Goal: Task Accomplishment & Management: Manage account settings

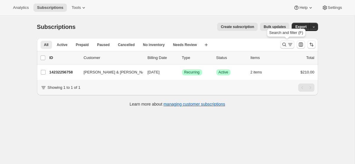
click at [282, 46] on icon "Search and filter results" at bounding box center [284, 45] width 6 height 6
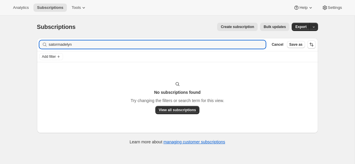
type input "satormadelyn"
click at [259, 44] on icon "button" at bounding box center [259, 45] width 2 height 2
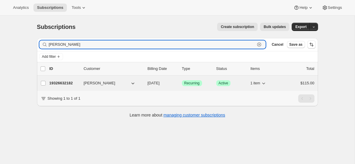
type input "madelyn"
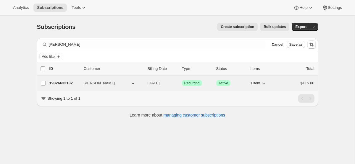
click at [160, 85] on span "[DATE]" at bounding box center [154, 83] width 12 height 4
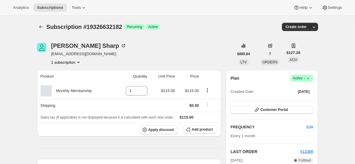
click at [308, 76] on icon at bounding box center [308, 78] width 6 height 6
click at [306, 98] on span "Cancel subscription" at bounding box center [299, 100] width 33 height 4
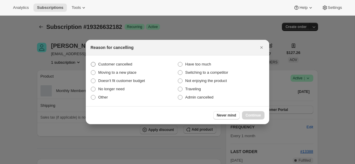
click at [93, 63] on span ":rco:" at bounding box center [93, 64] width 5 height 5
click at [91, 62] on input "Customer cancelled" at bounding box center [91, 62] width 0 height 0
radio input "true"
click at [255, 115] on span "Continue" at bounding box center [252, 115] width 15 height 5
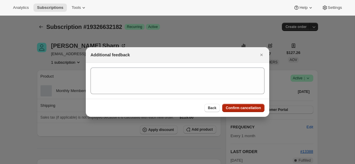
click at [245, 106] on span "Confirm cancellation" at bounding box center [243, 108] width 35 height 5
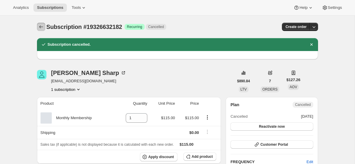
click at [40, 27] on icon "Subscriptions" at bounding box center [41, 27] width 6 height 6
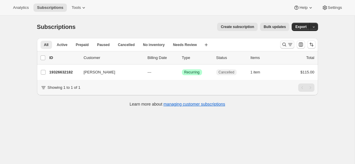
click at [283, 43] on icon "Search and filter results" at bounding box center [284, 45] width 6 height 6
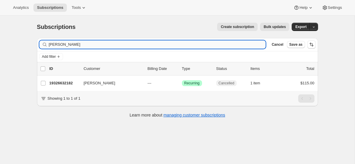
click at [191, 47] on input "[PERSON_NAME]" at bounding box center [157, 45] width 217 height 8
click at [191, 47] on input "madelyn" at bounding box center [157, 45] width 217 height 8
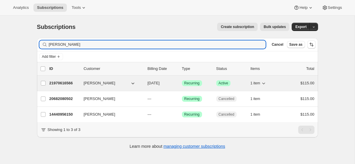
type input "[PERSON_NAME]"
click at [160, 85] on span "[DATE]" at bounding box center [154, 83] width 12 height 4
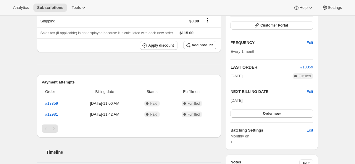
scroll to position [70, 0]
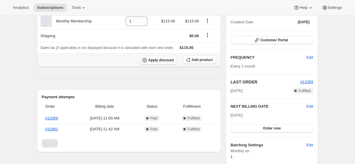
click at [158, 59] on span "Apply discount" at bounding box center [161, 60] width 26 height 5
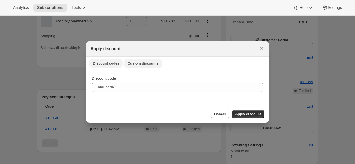
click at [149, 65] on span "Custom discounts" at bounding box center [142, 63] width 31 height 5
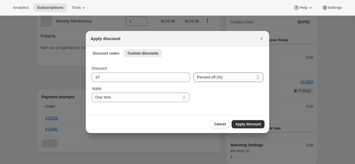
click at [216, 81] on select "Percent off (%) Amount off ($)" at bounding box center [228, 77] width 70 height 9
select select "fixed"
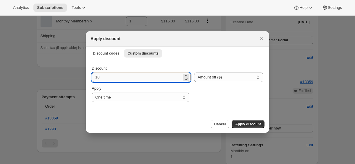
click at [132, 79] on input "10" at bounding box center [137, 77] width 90 height 9
type input "115"
click at [248, 121] on button "Apply discount" at bounding box center [247, 124] width 33 height 8
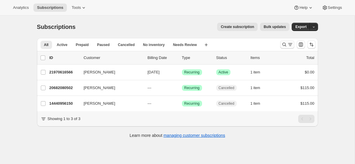
click at [286, 44] on icon "Search and filter results" at bounding box center [284, 45] width 6 height 6
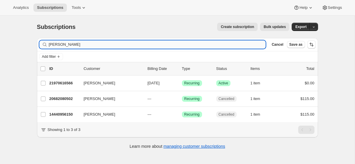
click at [101, 48] on input "[PERSON_NAME]" at bounding box center [157, 45] width 217 height 8
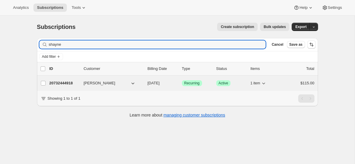
type input "shayne"
click at [160, 82] on span "[DATE]" at bounding box center [154, 83] width 12 height 4
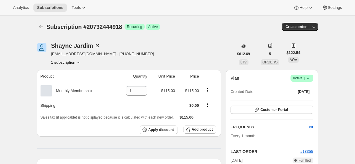
click at [304, 82] on div "Plan Success Active | Created Date [DATE]" at bounding box center [271, 85] width 82 height 21
click at [304, 77] on span "|" at bounding box center [304, 78] width 1 height 5
click at [301, 98] on span "Cancel subscription" at bounding box center [299, 100] width 33 height 6
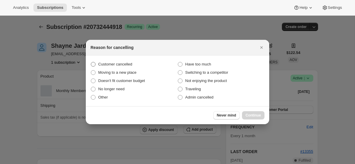
click at [94, 64] on span ":r34:" at bounding box center [93, 64] width 5 height 5
click at [91, 62] on input "Customer cancelled" at bounding box center [91, 62] width 0 height 0
radio input "true"
click at [260, 116] on span "Continue" at bounding box center [252, 115] width 15 height 5
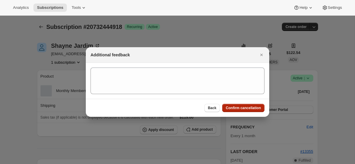
click at [250, 109] on span "Confirm cancellation" at bounding box center [243, 108] width 35 height 5
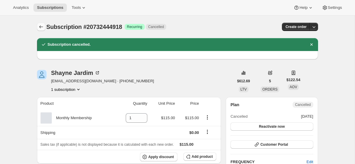
click at [38, 26] on icon "Subscriptions" at bounding box center [41, 27] width 6 height 6
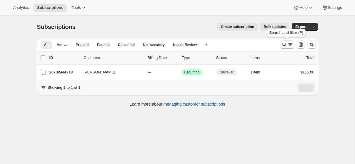
click at [288, 43] on icon "Search and filter results" at bounding box center [290, 45] width 6 height 6
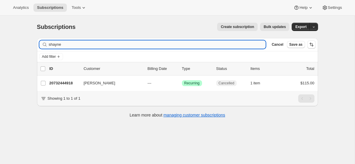
click at [160, 43] on input "shayne" at bounding box center [157, 45] width 217 height 8
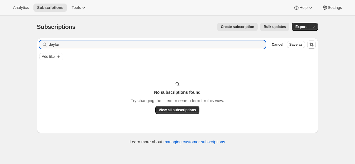
click at [143, 82] on div "No subscriptions found Try changing the filters or search term for this view. V…" at bounding box center [177, 97] width 269 height 33
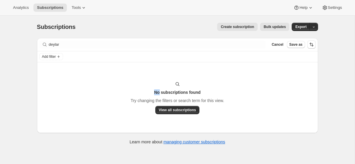
click at [143, 82] on div "No subscriptions found Try changing the filters or search term for this view. V…" at bounding box center [177, 97] width 269 height 33
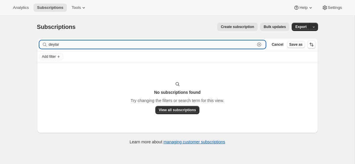
click at [98, 46] on input "deylar" at bounding box center [152, 45] width 206 height 8
click at [98, 47] on input "deylar" at bounding box center [152, 45] width 206 height 8
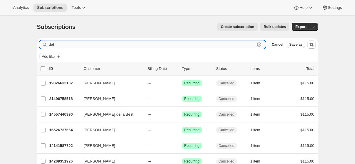
click at [114, 45] on input "del" at bounding box center [152, 45] width 206 height 8
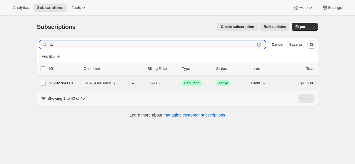
type input "lav"
click at [150, 82] on span "[DATE]" at bounding box center [154, 83] width 12 height 4
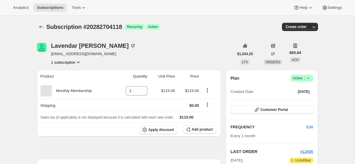
click at [310, 77] on icon at bounding box center [308, 78] width 6 height 6
click at [304, 99] on span "Cancel subscription" at bounding box center [299, 100] width 33 height 4
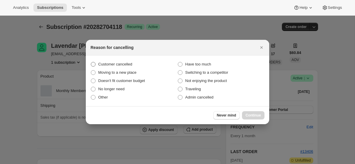
click at [91, 63] on span ":raj:" at bounding box center [93, 64] width 5 height 5
click at [91, 62] on input "Customer cancelled" at bounding box center [91, 62] width 0 height 0
radio input "true"
click at [260, 116] on span "Continue" at bounding box center [252, 115] width 15 height 5
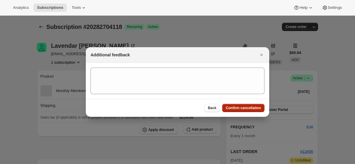
click at [248, 106] on span "Confirm cancellation" at bounding box center [243, 108] width 35 height 5
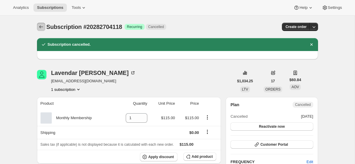
click at [40, 24] on button "Subscriptions" at bounding box center [41, 27] width 8 height 8
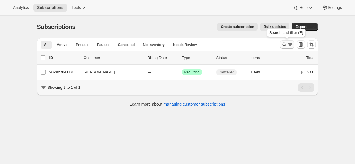
click at [283, 46] on icon "Search and filter results" at bounding box center [284, 45] width 6 height 6
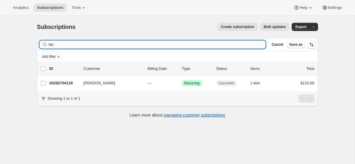
click at [180, 45] on input "lav" at bounding box center [157, 45] width 217 height 8
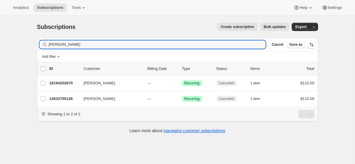
type input "[PERSON_NAME]"
